Goal: Task Accomplishment & Management: Manage account settings

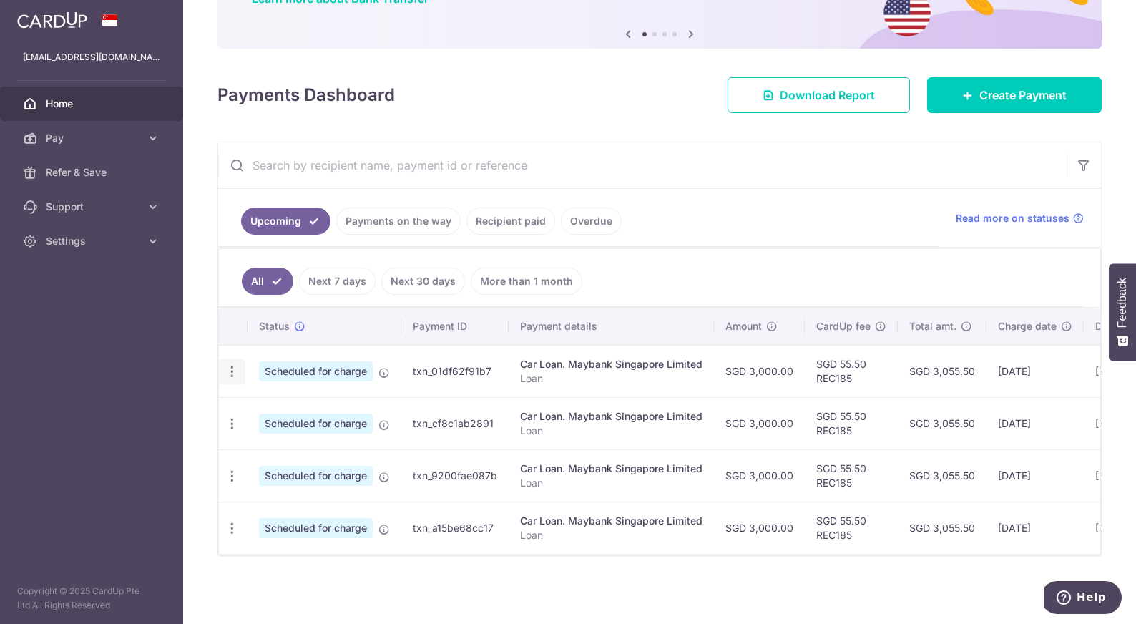
click at [230, 370] on icon "button" at bounding box center [232, 371] width 15 height 15
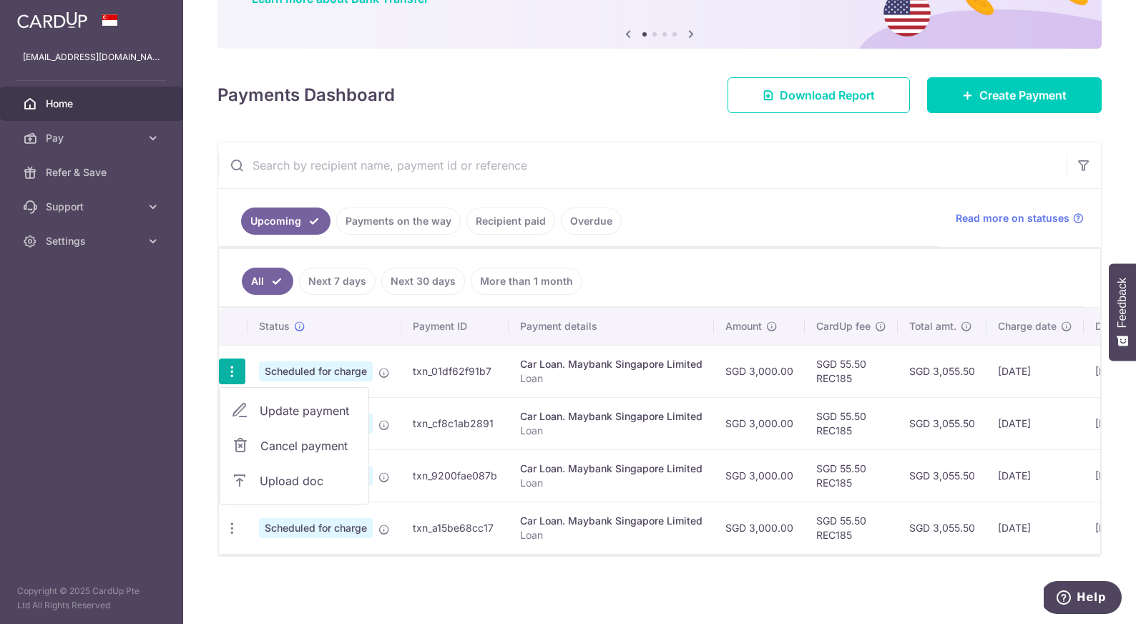
click at [283, 447] on span "Cancel payment" at bounding box center [308, 445] width 96 height 17
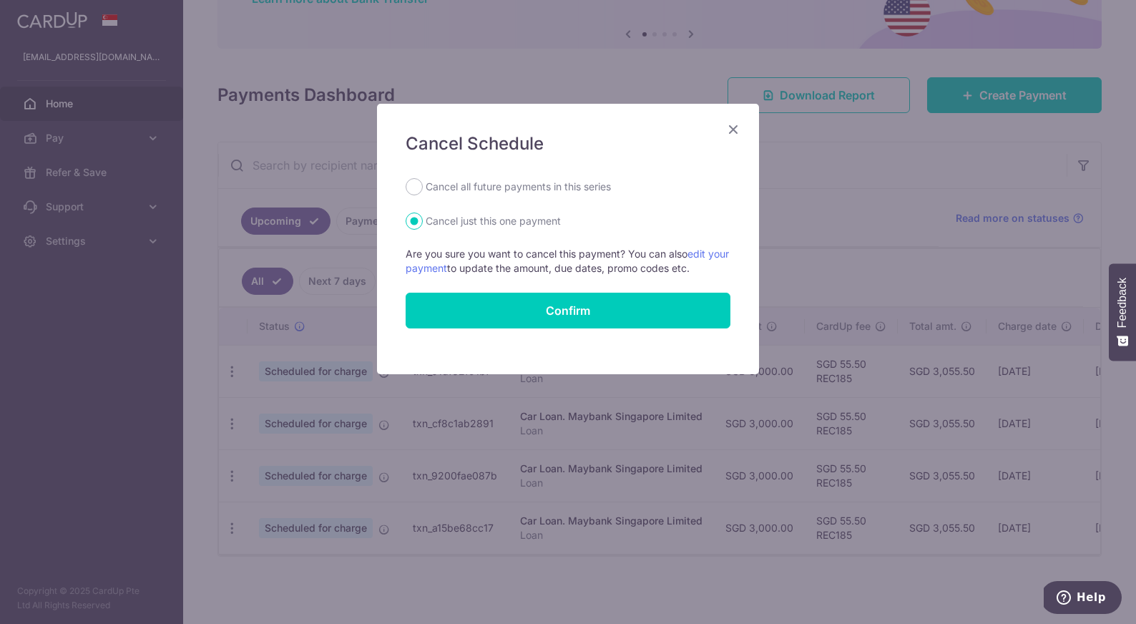
click at [507, 194] on label "Cancel all future payments in this series" at bounding box center [518, 186] width 185 height 17
click at [423, 194] on input "Cancel all future payments in this series" at bounding box center [414, 186] width 17 height 17
radio input "true"
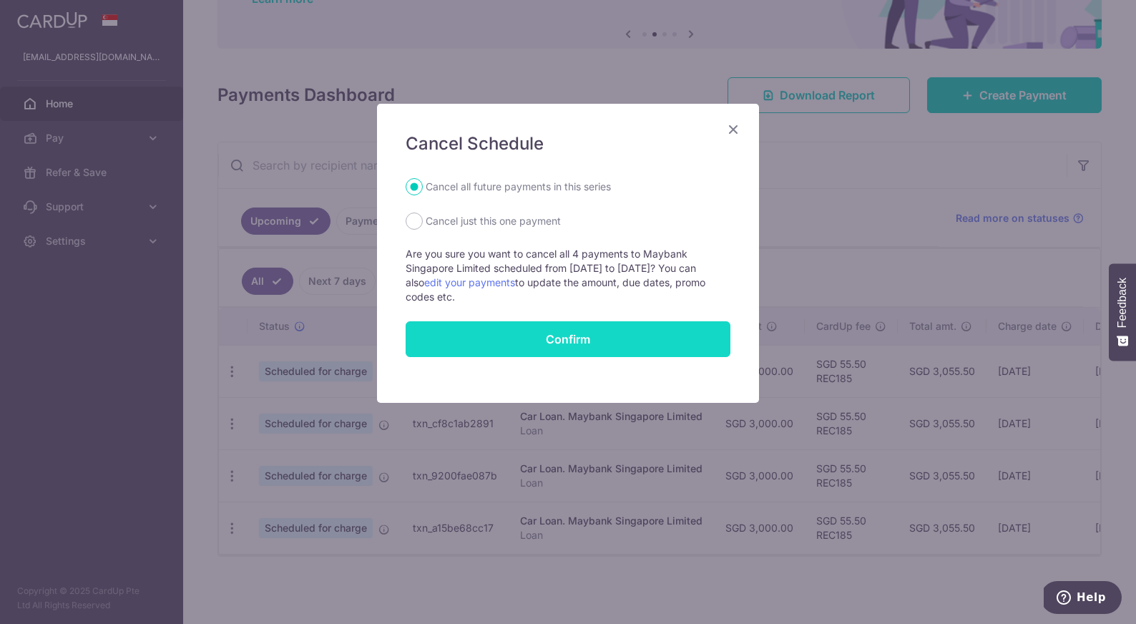
click at [533, 334] on button "Confirm" at bounding box center [568, 339] width 325 height 36
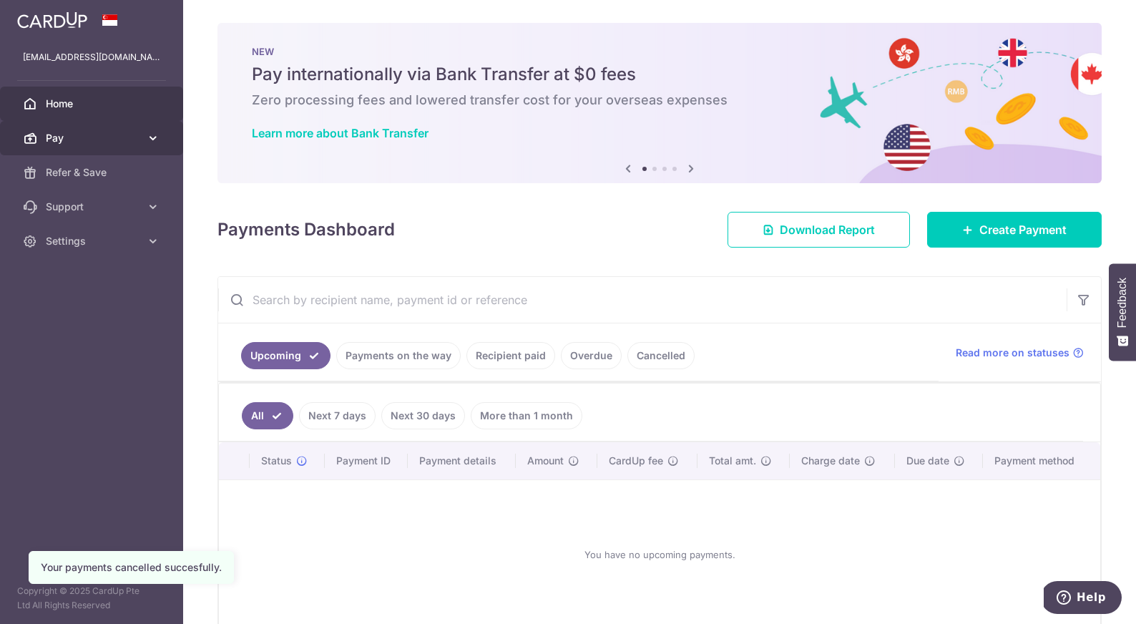
click at [119, 137] on span "Pay" at bounding box center [93, 138] width 94 height 14
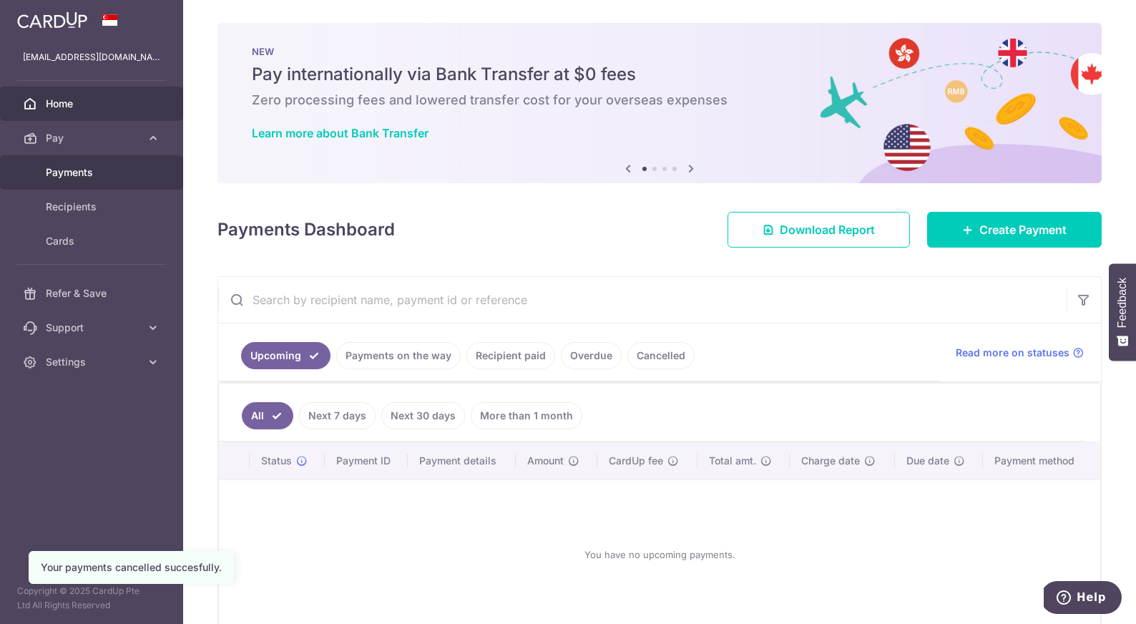
click at [118, 175] on span "Payments" at bounding box center [93, 172] width 94 height 14
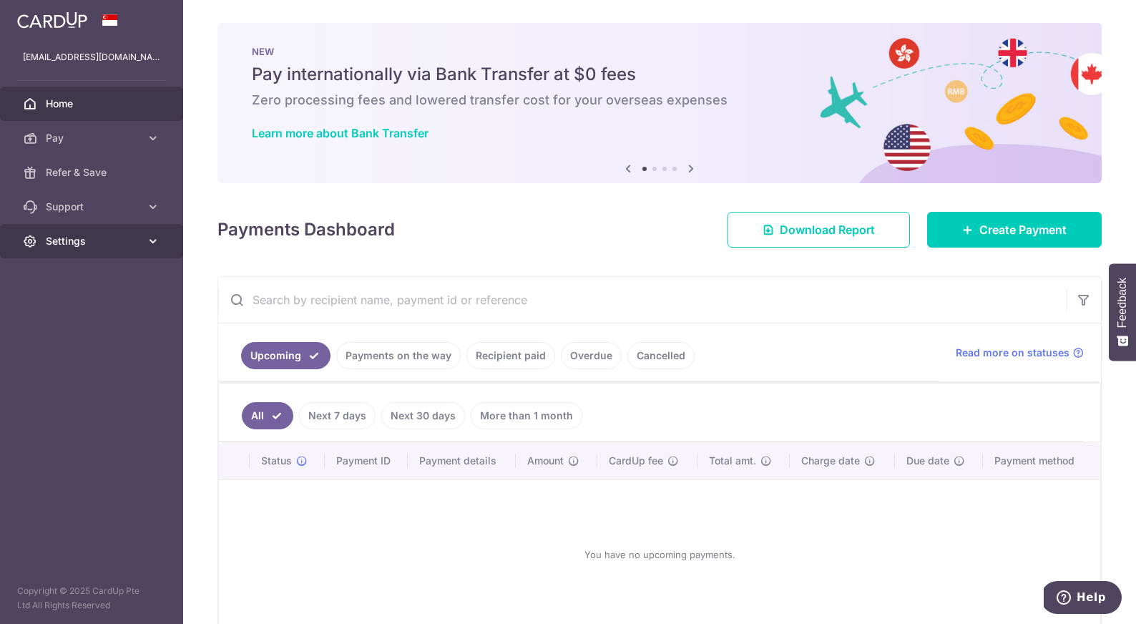
click at [107, 245] on span "Settings" at bounding box center [93, 241] width 94 height 14
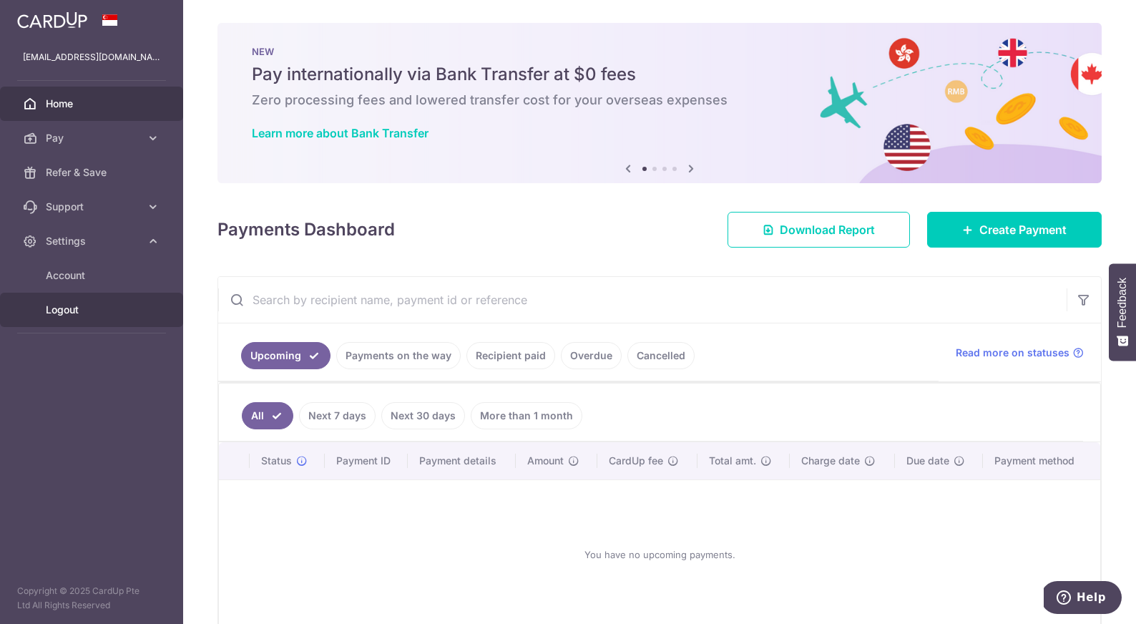
click at [62, 298] on link "Logout" at bounding box center [91, 310] width 183 height 34
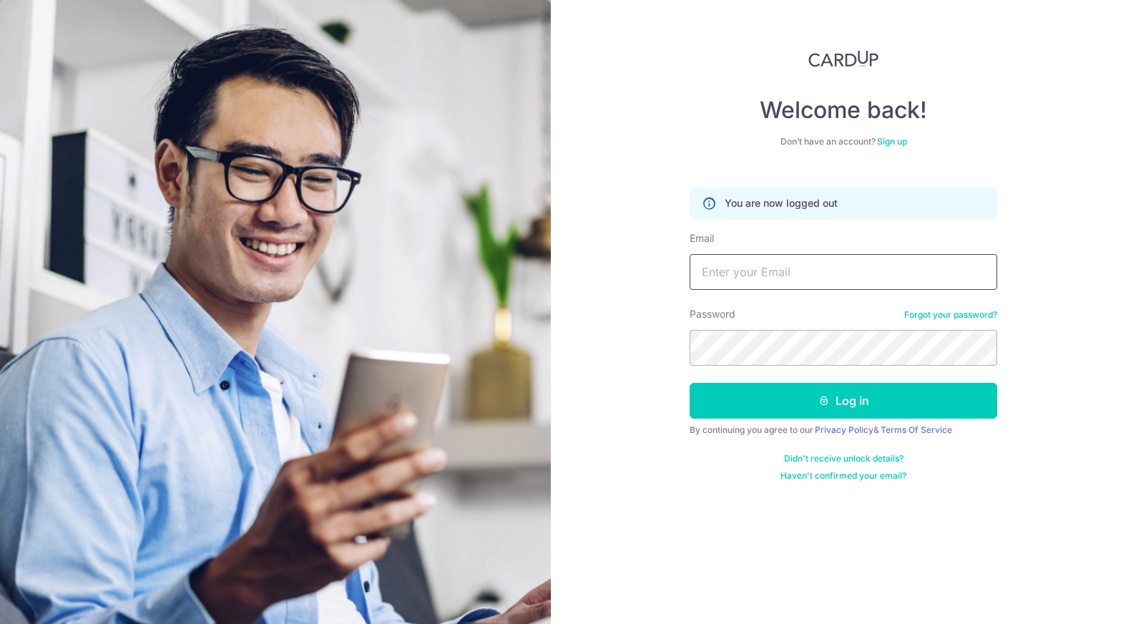
click at [770, 265] on input "Email" at bounding box center [844, 272] width 308 height 36
type input "t"
type input "[PERSON_NAME][EMAIL_ADDRESS][DOMAIN_NAME]"
click at [690, 383] on button "Log in" at bounding box center [844, 401] width 308 height 36
